Goal: Information Seeking & Learning: Learn about a topic

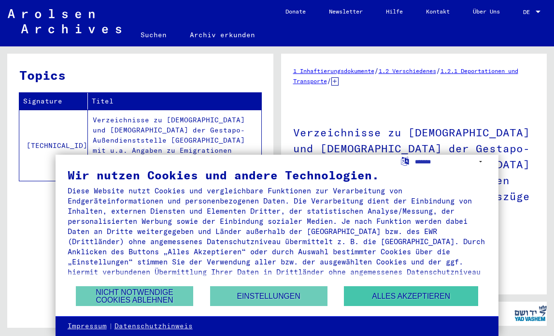
click at [390, 296] on button "Alles akzeptieren" at bounding box center [411, 296] width 134 height 20
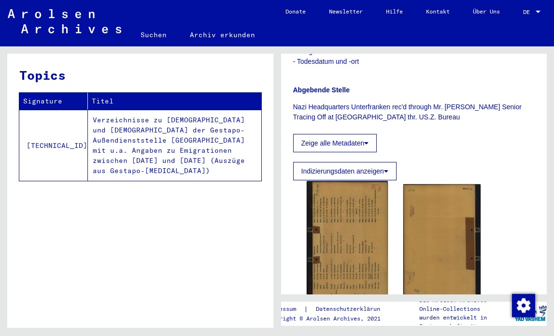
scroll to position [375, 0]
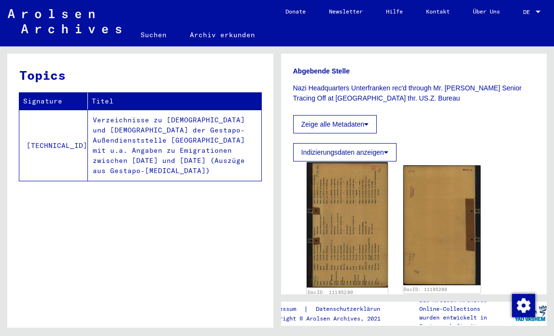
click at [351, 206] on img at bounding box center [346, 225] width 81 height 126
click at [322, 222] on img at bounding box center [346, 225] width 81 height 126
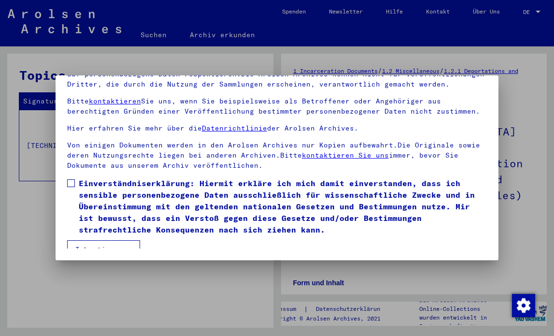
scroll to position [82, 0]
click at [69, 179] on span at bounding box center [71, 183] width 8 height 8
click at [89, 240] on button "Ich stimme zu" at bounding box center [103, 249] width 73 height 18
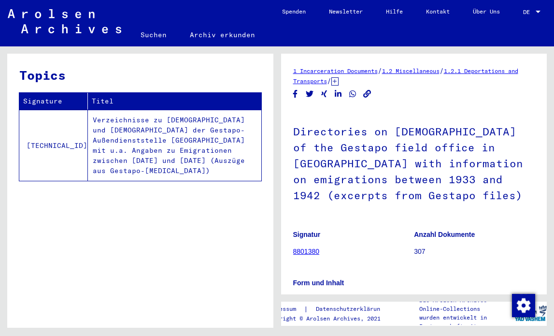
click at [126, 126] on td "Verzeichnisse zu [DEMOGRAPHIC_DATA] und [DEMOGRAPHIC_DATA] der Gestapo-Außendie…" at bounding box center [174, 145] width 173 height 71
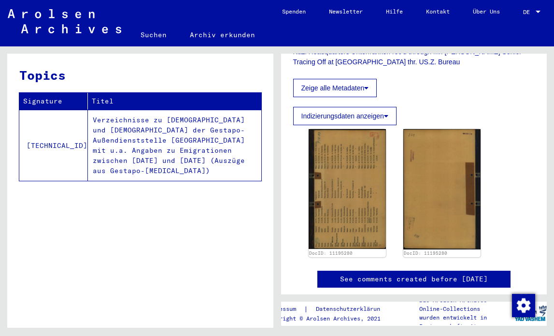
scroll to position [376, 0]
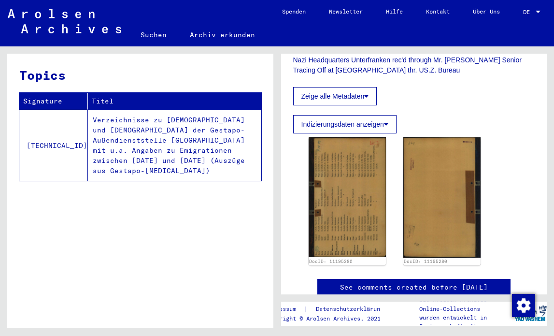
click at [176, 121] on td "Verzeichnisse zu [DEMOGRAPHIC_DATA] und [DEMOGRAPHIC_DATA] der Gestapo-Außendie…" at bounding box center [174, 145] width 173 height 71
click at [154, 137] on td "Verzeichnisse zu [DEMOGRAPHIC_DATA] und [DEMOGRAPHIC_DATA] der Gestapo-Außendie…" at bounding box center [174, 145] width 173 height 71
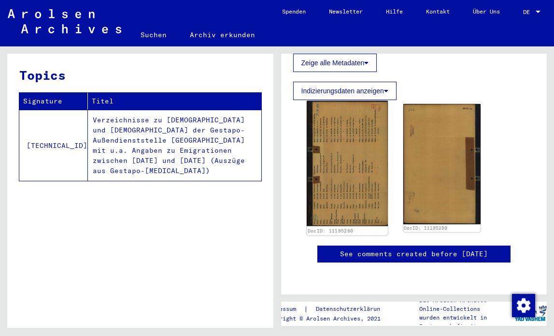
scroll to position [459, 0]
click at [345, 146] on img at bounding box center [346, 164] width 81 height 126
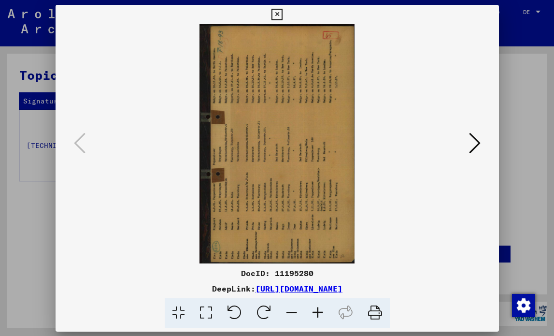
click at [345, 146] on img at bounding box center [277, 143] width 378 height 239
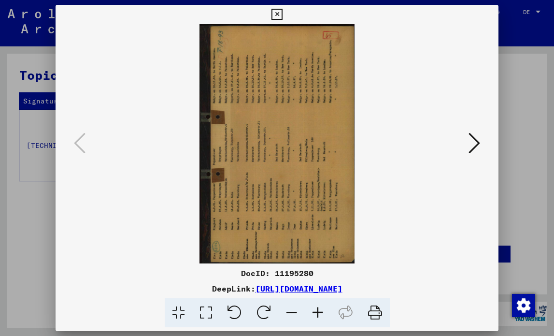
click at [283, 11] on icon at bounding box center [277, 15] width 11 height 12
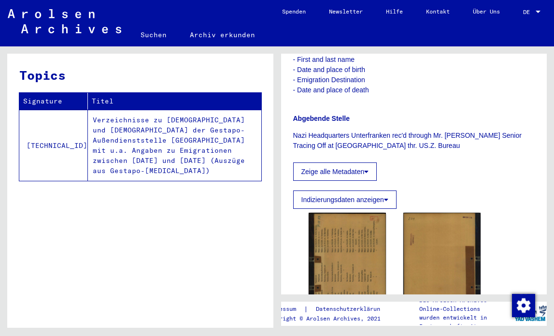
scroll to position [305, 0]
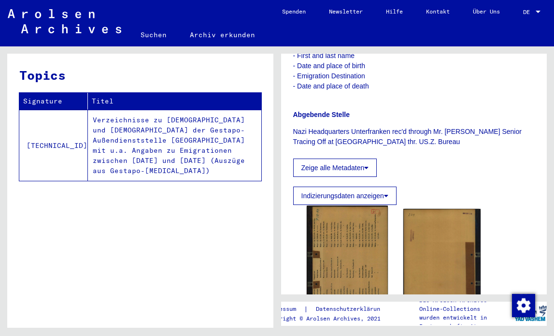
click at [352, 245] on img at bounding box center [346, 269] width 81 height 126
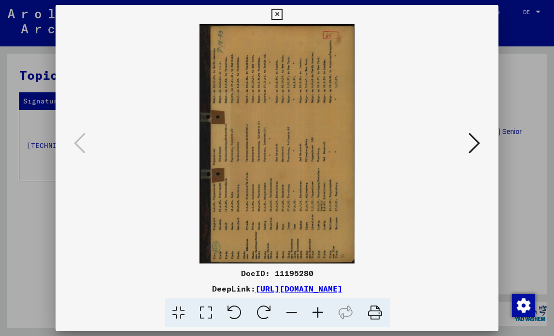
click at [283, 14] on icon at bounding box center [277, 15] width 11 height 12
